Goal: Information Seeking & Learning: Learn about a topic

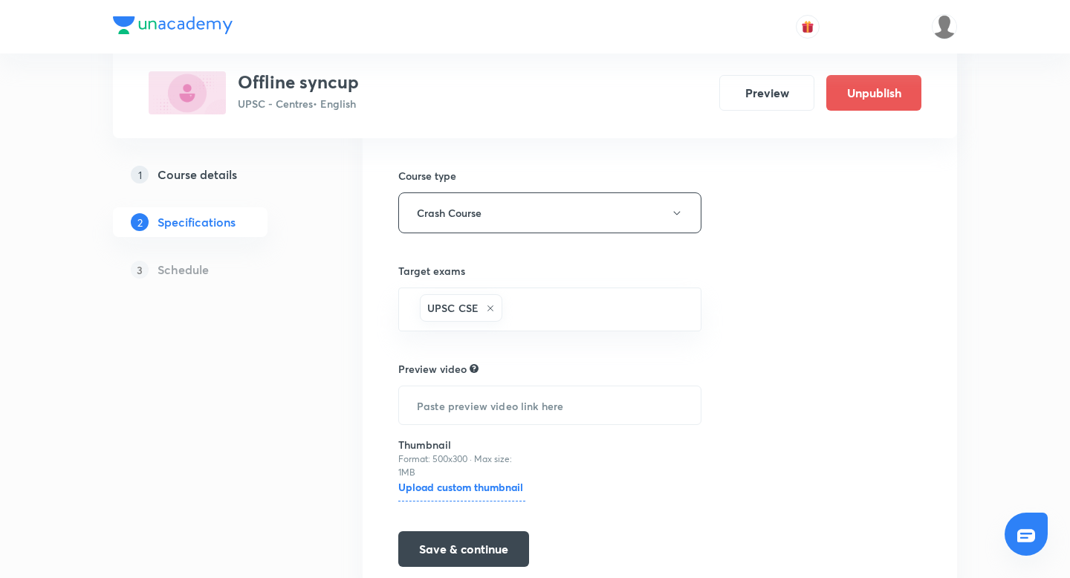
scroll to position [223, 0]
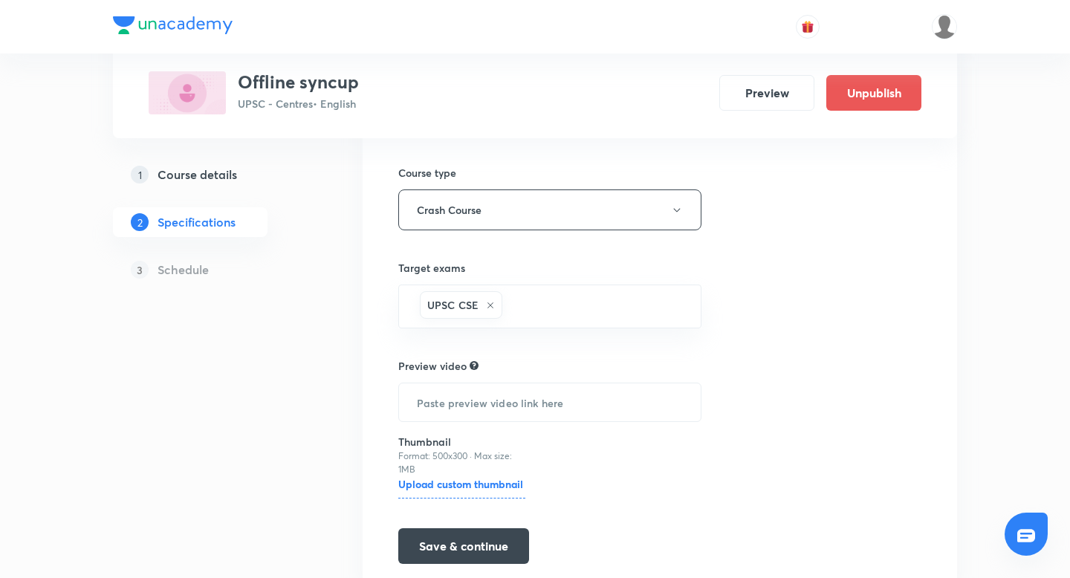
click at [213, 172] on h5 "Course details" at bounding box center [198, 175] width 80 height 18
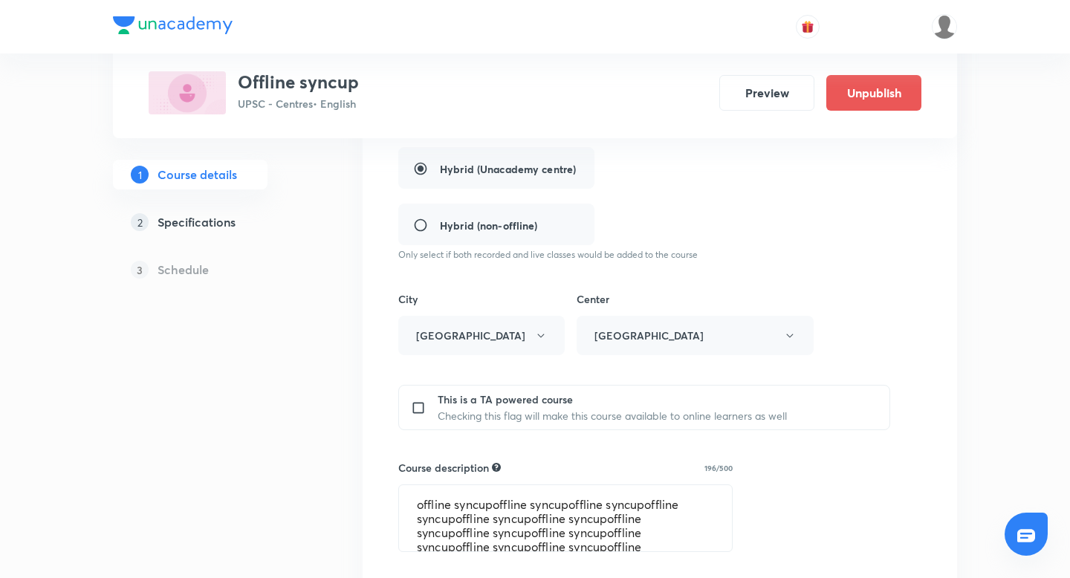
scroll to position [399, 0]
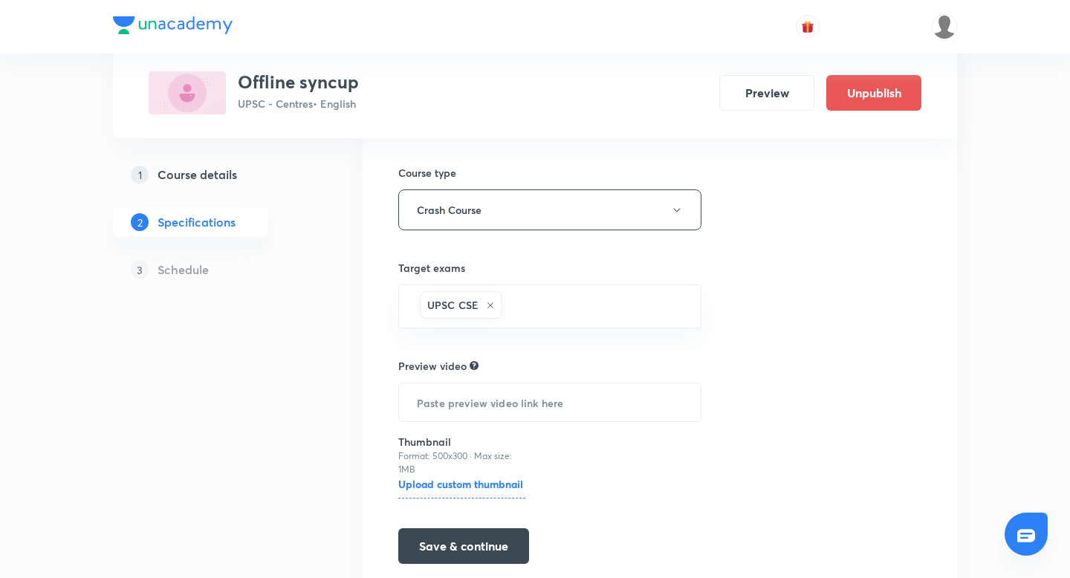
click at [944, 27] on img at bounding box center [944, 26] width 25 height 25
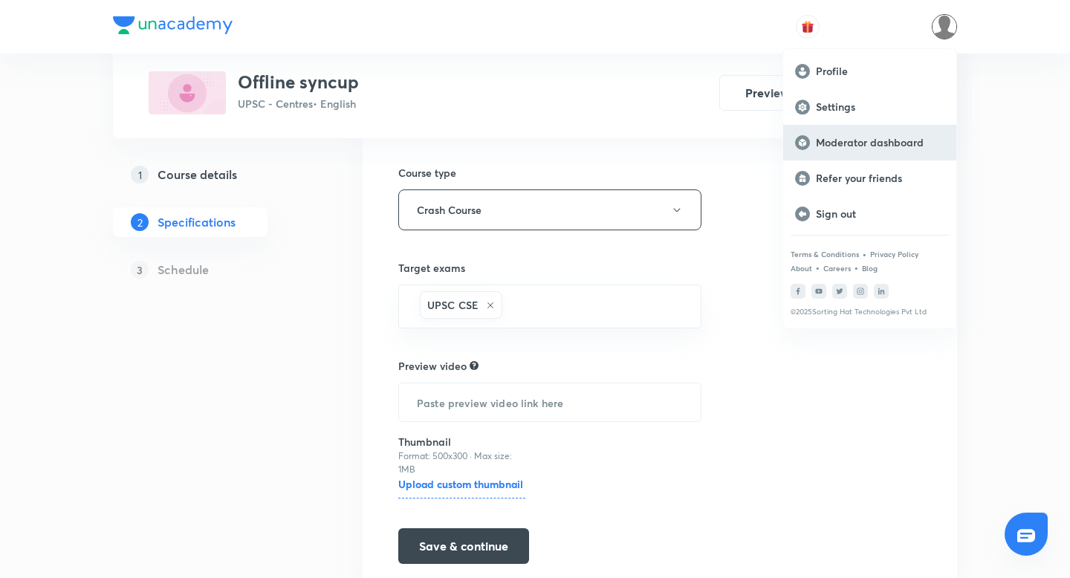
click at [897, 152] on div "Moderator dashboard" at bounding box center [869, 143] width 173 height 36
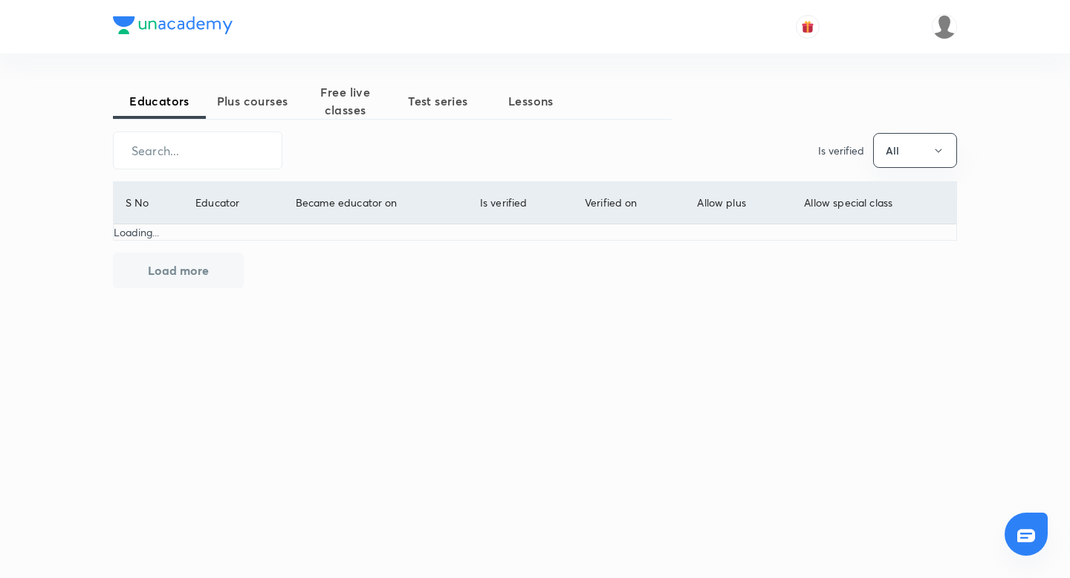
click at [286, 101] on span "Plus courses" at bounding box center [252, 101] width 93 height 18
